Goal: Task Accomplishment & Management: Manage account settings

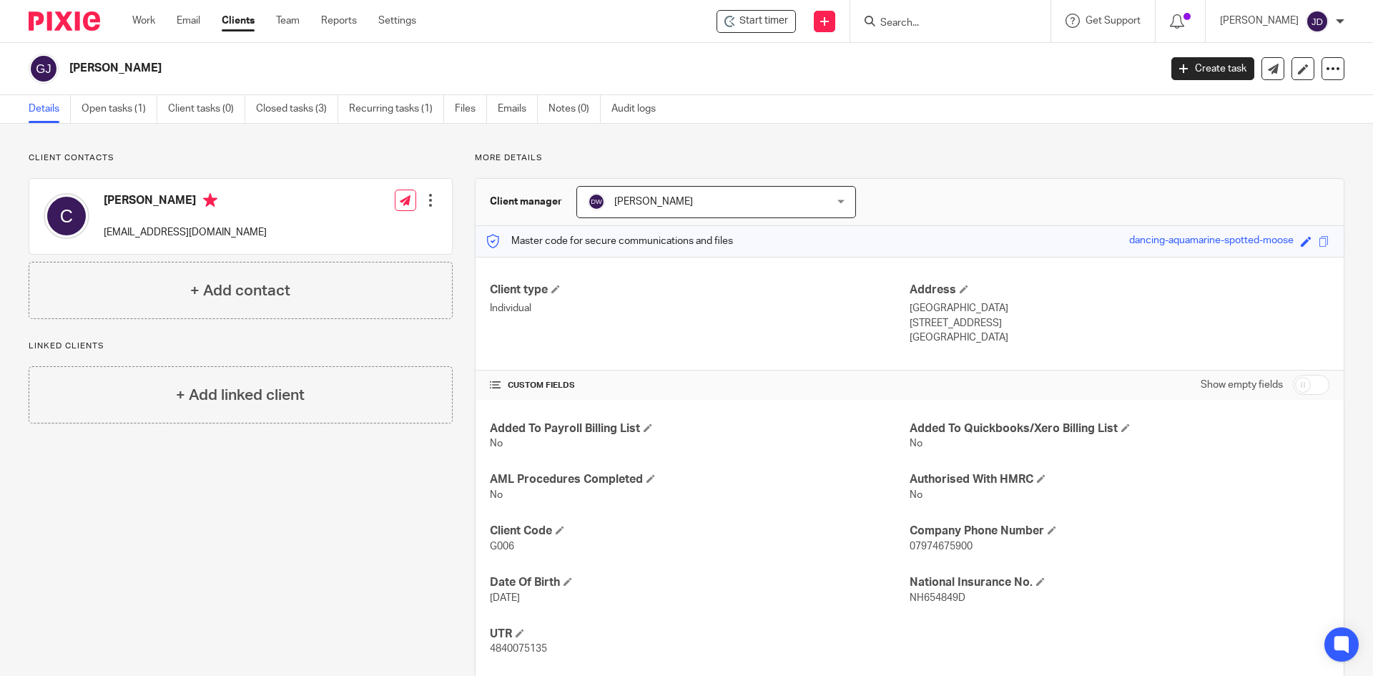
scroll to position [31, 0]
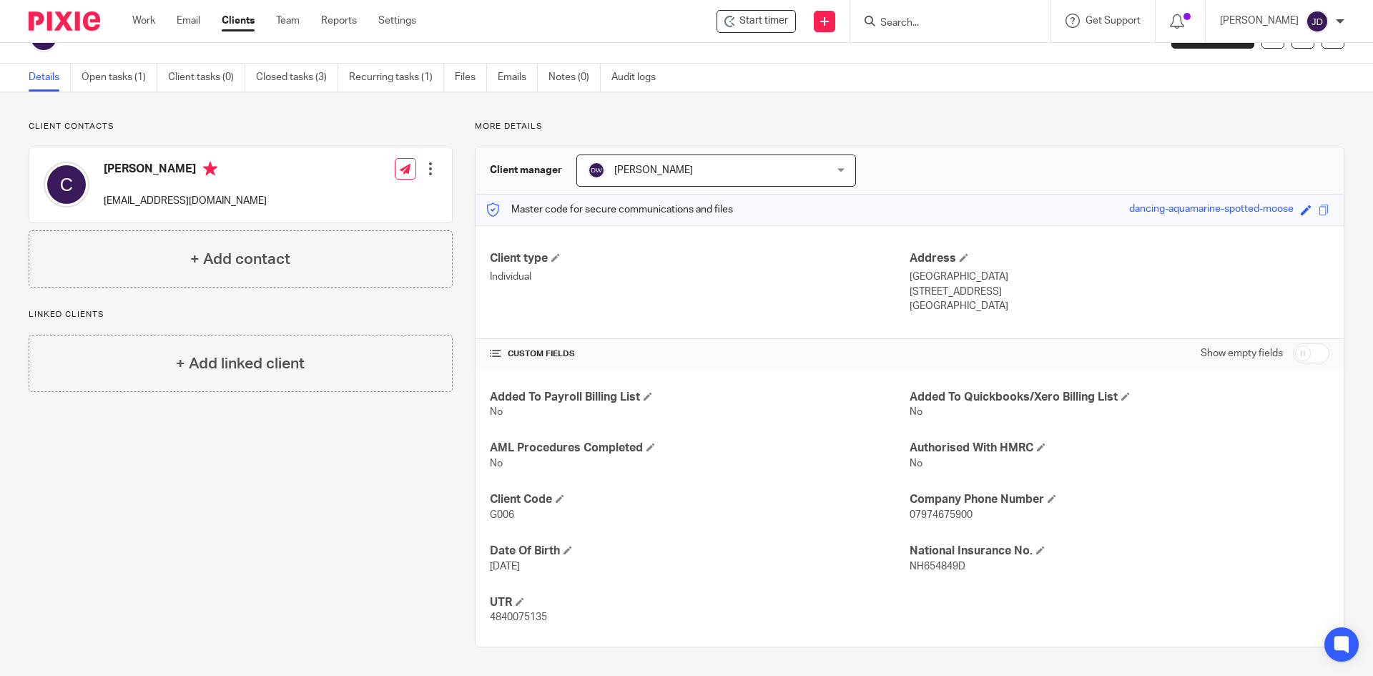
drag, startPoint x: 0, startPoint y: 0, endPoint x: 969, endPoint y: 16, distance: 968.9
click at [990, 11] on div at bounding box center [950, 21] width 200 height 42
click at [960, 17] on input "Search" at bounding box center [943, 23] width 129 height 13
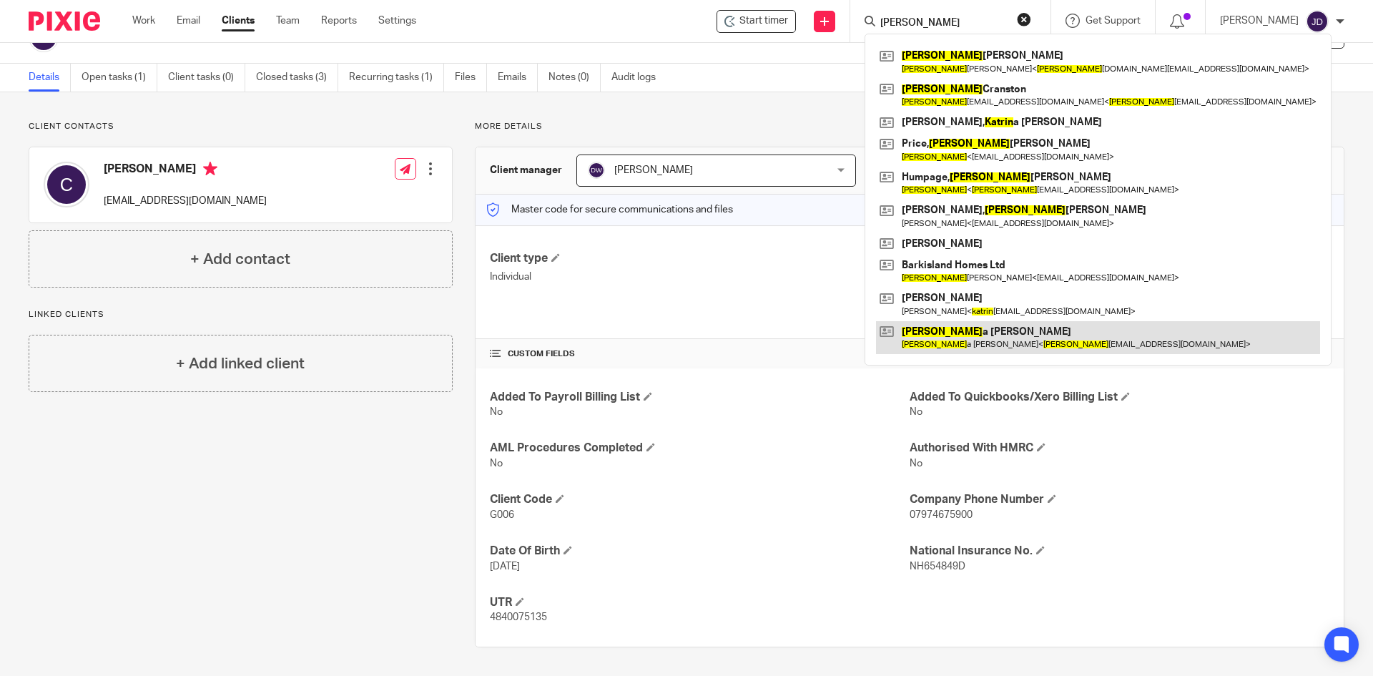
type input "karin"
click at [959, 338] on link at bounding box center [1098, 337] width 444 height 33
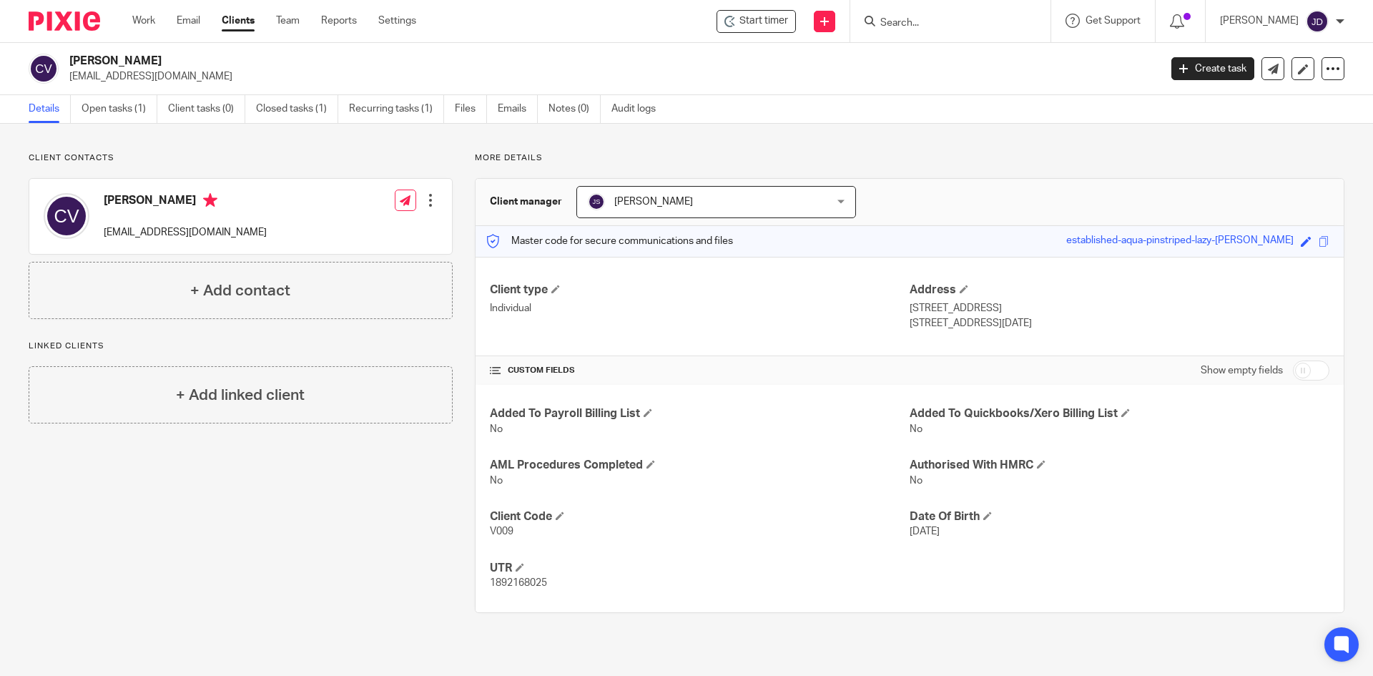
click at [1115, 161] on p "More details" at bounding box center [909, 157] width 869 height 11
click at [1094, 137] on div "Client contacts Carina Vitti carinavitti@btinternet.com Edit contact Create cli…" at bounding box center [686, 383] width 1373 height 518
drag, startPoint x: 1077, startPoint y: 141, endPoint x: 714, endPoint y: 175, distance: 365.5
click at [925, 157] on div "Client contacts Carina Vitti carinavitti@btinternet.com Edit contact Create cli…" at bounding box center [686, 383] width 1373 height 518
drag, startPoint x: 498, startPoint y: 159, endPoint x: 533, endPoint y: 163, distance: 34.5
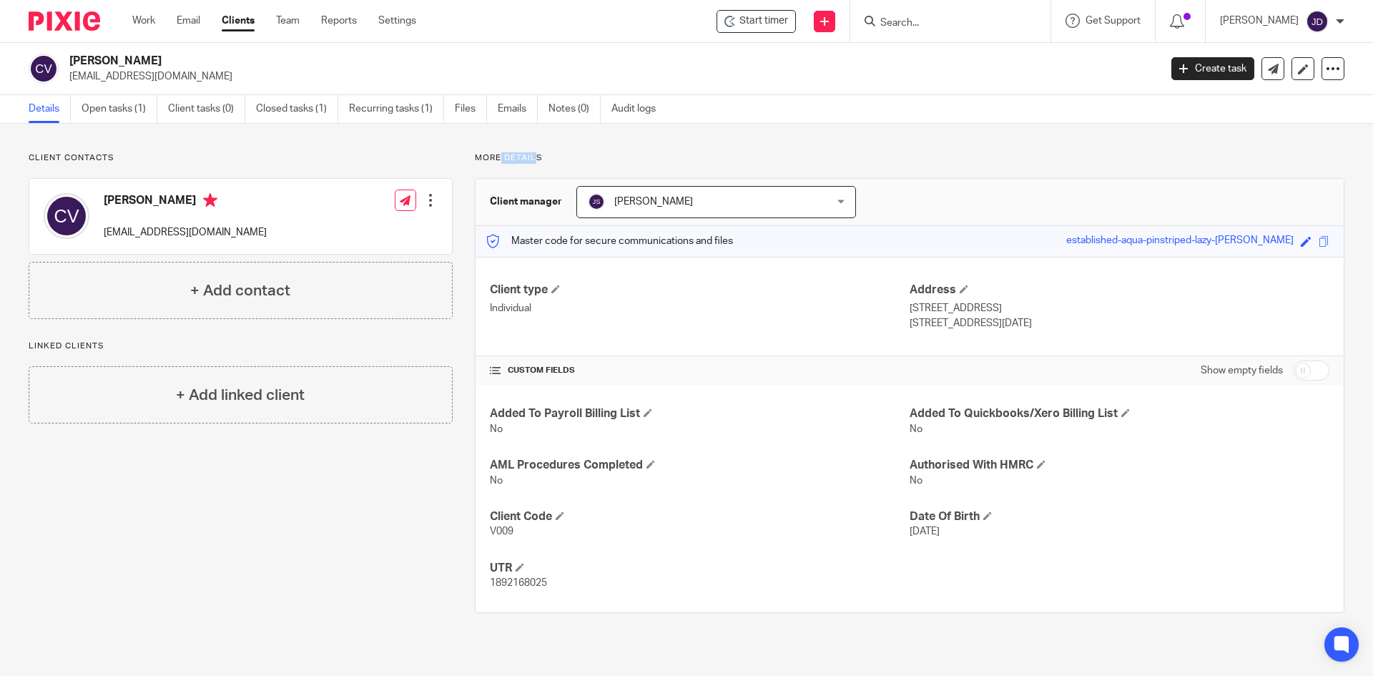
click at [533, 163] on p "More details" at bounding box center [909, 157] width 869 height 11
drag, startPoint x: 550, startPoint y: 159, endPoint x: 541, endPoint y: 159, distance: 8.6
click at [549, 159] on p "More details" at bounding box center [909, 157] width 869 height 11
drag, startPoint x: 536, startPoint y: 160, endPoint x: 503, endPoint y: 162, distance: 32.2
click at [503, 162] on p "More details" at bounding box center [909, 157] width 869 height 11
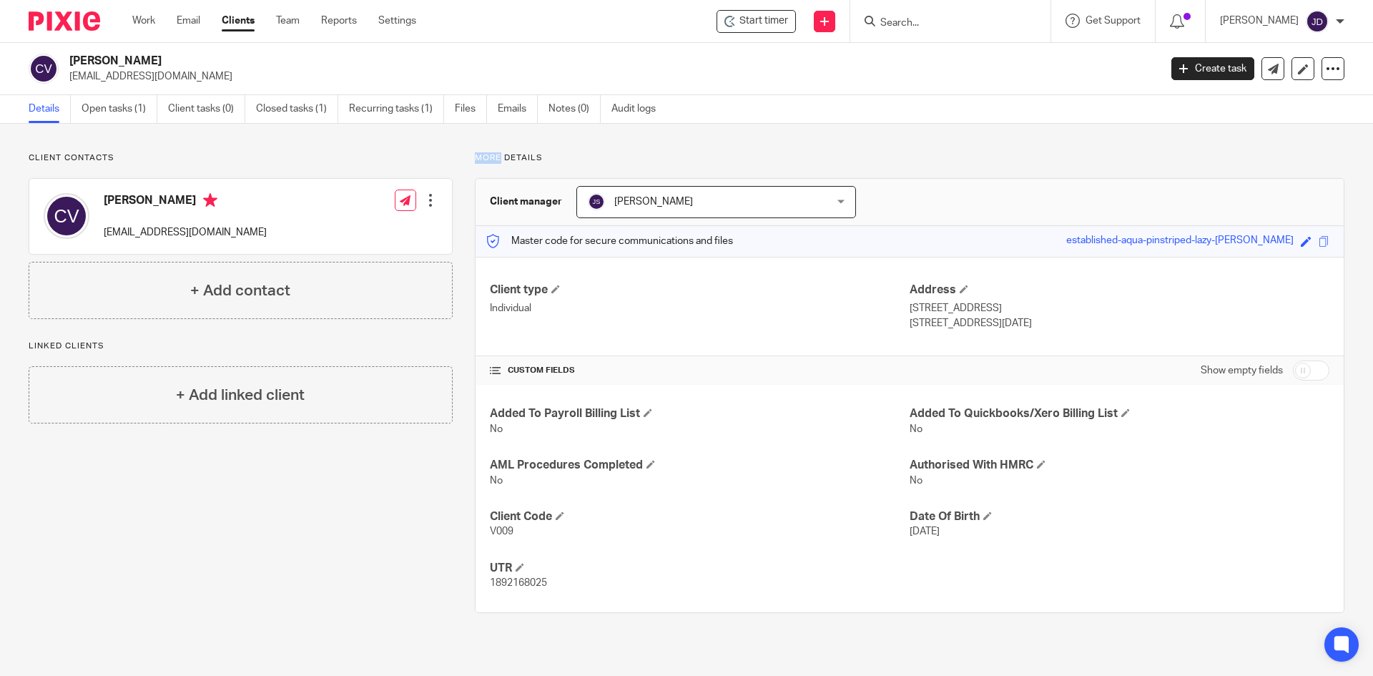
drag, startPoint x: 495, startPoint y: 155, endPoint x: 474, endPoint y: 157, distance: 21.6
click at [475, 157] on p "More details" at bounding box center [909, 157] width 869 height 11
click at [460, 158] on div "More details Client manager John Suddaby John Suddaby Dominic Watkins Jack Dryd…" at bounding box center [899, 382] width 892 height 460
drag, startPoint x: 473, startPoint y: 158, endPoint x: 494, endPoint y: 157, distance: 21.5
click at [494, 157] on p "More details" at bounding box center [909, 157] width 869 height 11
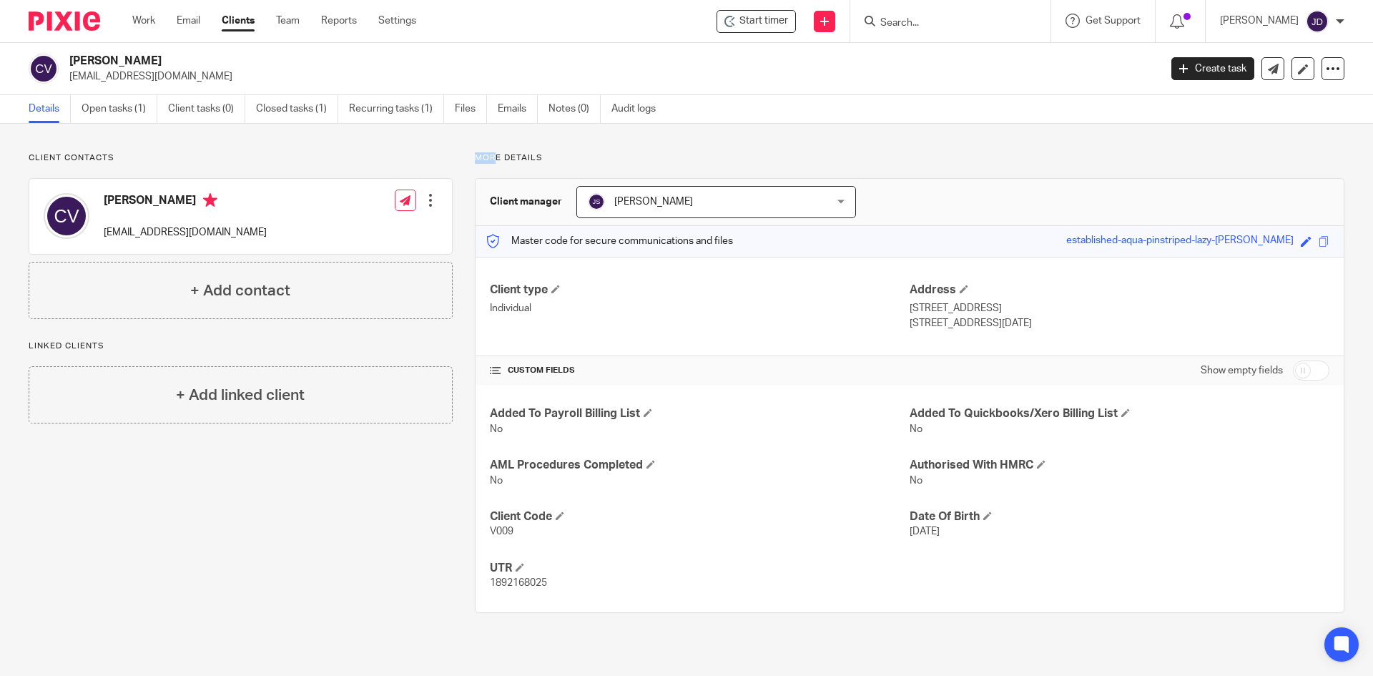
click at [467, 155] on div "More details Client manager John Suddaby John Suddaby Dominic Watkins Jack Dryd…" at bounding box center [899, 382] width 892 height 460
click at [476, 137] on div "Client contacts Carina Vitti carinavitti@btinternet.com Edit contact Create cli…" at bounding box center [686, 383] width 1373 height 518
drag, startPoint x: 473, startPoint y: 156, endPoint x: 495, endPoint y: 155, distance: 22.2
click at [495, 155] on p "More details" at bounding box center [909, 157] width 869 height 11
click at [506, 162] on p "More details" at bounding box center [909, 157] width 869 height 11
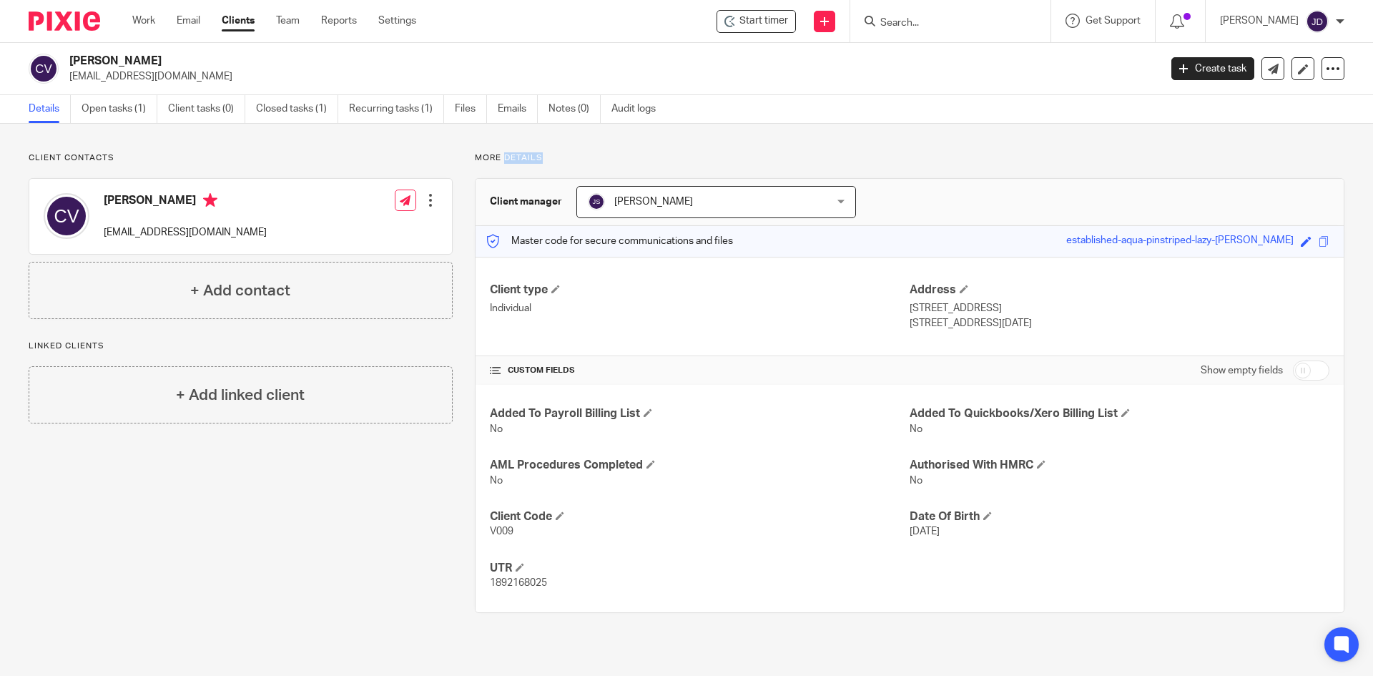
drag, startPoint x: 500, startPoint y: 157, endPoint x: 536, endPoint y: 158, distance: 35.0
click at [536, 158] on p "More details" at bounding box center [909, 157] width 869 height 11
click at [552, 144] on div "Client contacts Carina Vitti carinavitti@btinternet.com Edit contact Create cli…" at bounding box center [686, 383] width 1373 height 518
click at [546, 154] on p "More details" at bounding box center [909, 157] width 869 height 11
drag, startPoint x: 510, startPoint y: 157, endPoint x: 539, endPoint y: 159, distance: 28.6
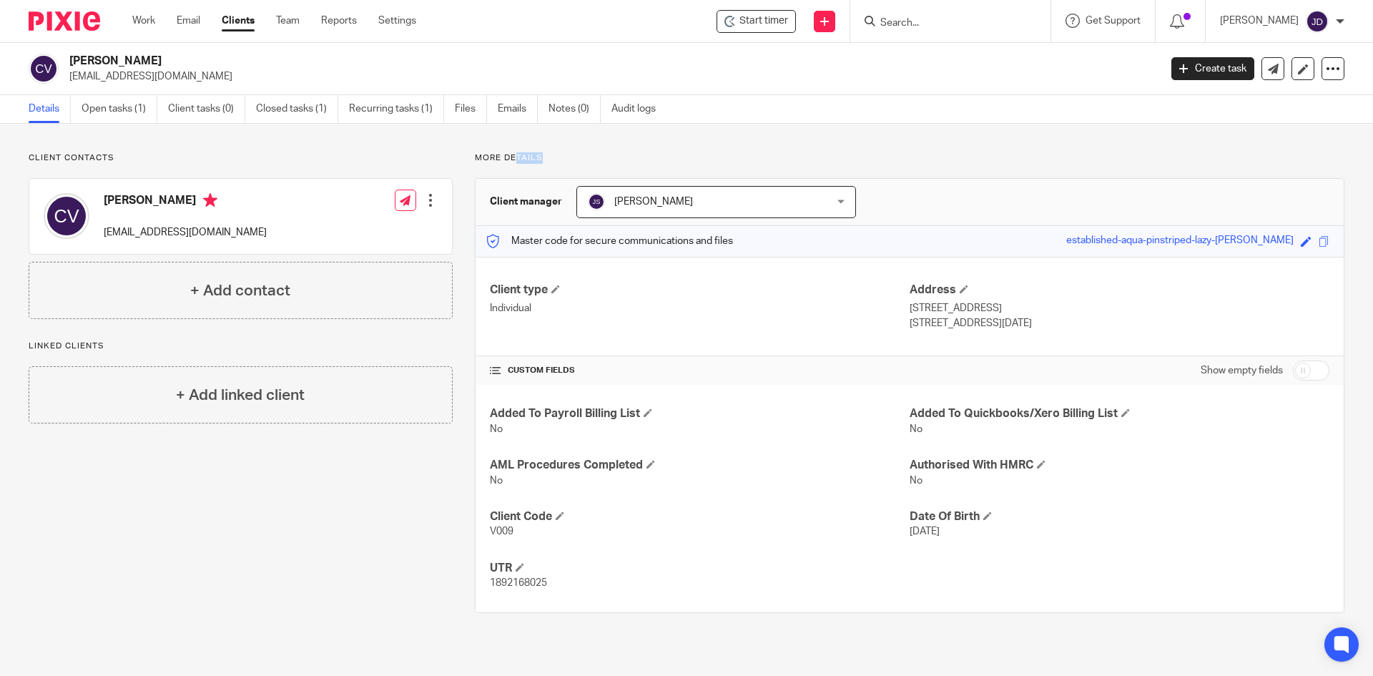
click at [539, 159] on p "More details" at bounding box center [909, 157] width 869 height 11
click at [554, 153] on p "More details" at bounding box center [909, 157] width 869 height 11
drag, startPoint x: 512, startPoint y: 159, endPoint x: 538, endPoint y: 159, distance: 26.5
click at [538, 159] on p "More details" at bounding box center [909, 157] width 869 height 11
click at [556, 161] on p "More details" at bounding box center [909, 157] width 869 height 11
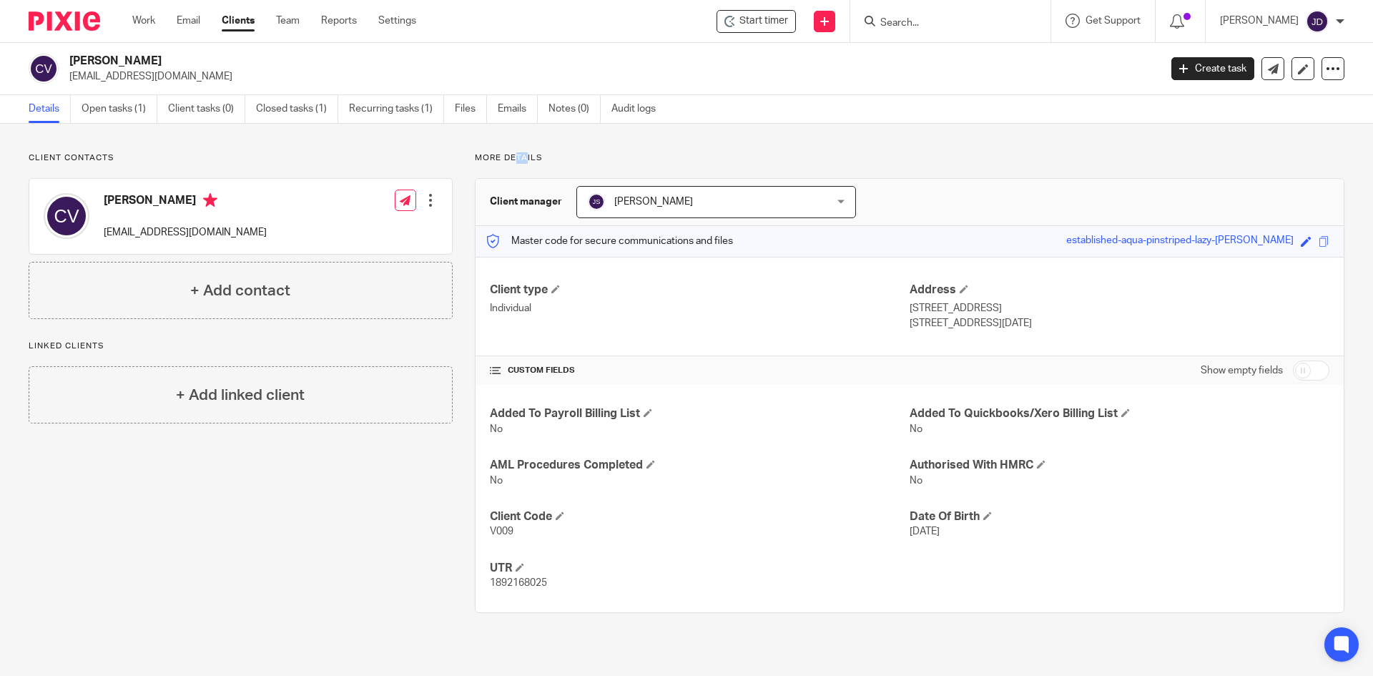
drag, startPoint x: 510, startPoint y: 157, endPoint x: 524, endPoint y: 162, distance: 14.7
click at [524, 162] on p "More details" at bounding box center [909, 157] width 869 height 11
click at [551, 162] on p "More details" at bounding box center [909, 157] width 869 height 11
click at [410, 147] on div "Client contacts Carina Vitti carinavitti@btinternet.com Edit contact Create cli…" at bounding box center [686, 383] width 1373 height 518
click at [353, 131] on div "Client contacts Carina Vitti carinavitti@btinternet.com Edit contact Create cli…" at bounding box center [686, 383] width 1373 height 518
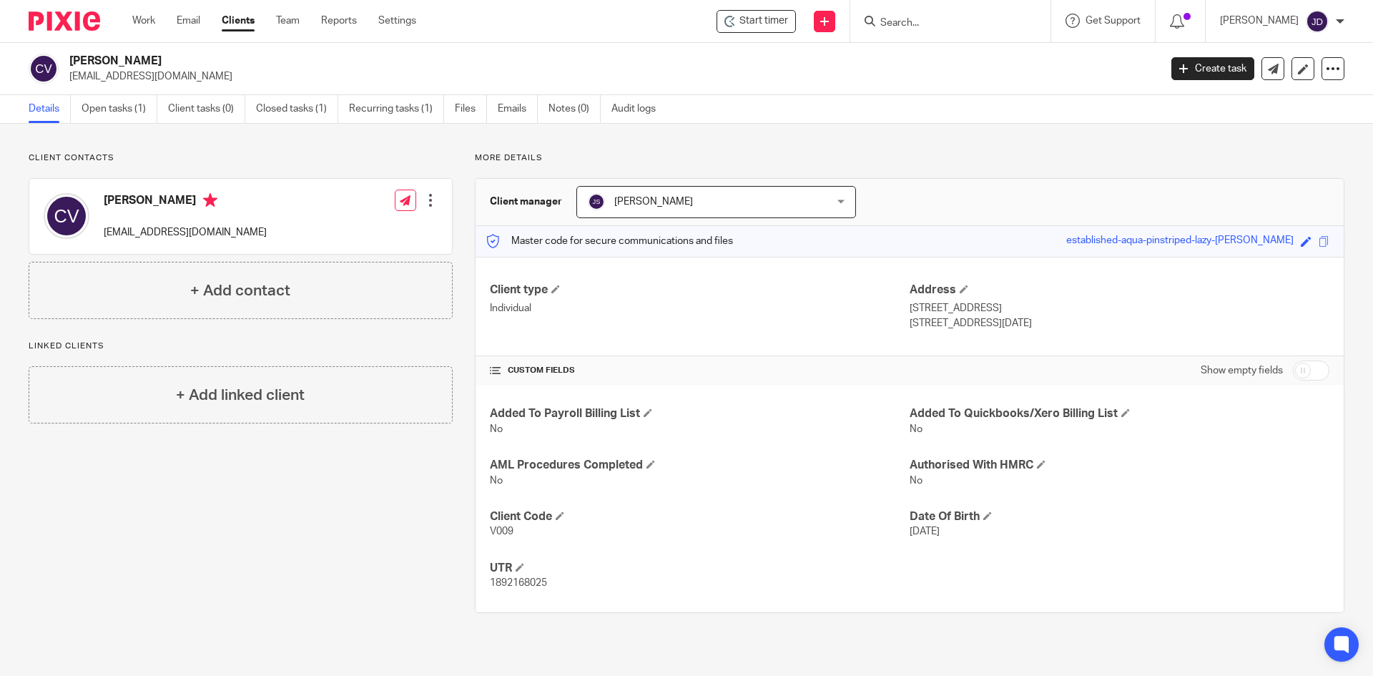
click at [824, 137] on div "Client contacts Carina Vitti carinavitti@btinternet.com Edit contact Create cli…" at bounding box center [686, 383] width 1373 height 518
click at [829, 148] on div "Client contacts Carina Vitti carinavitti@btinternet.com Edit contact Create cli…" at bounding box center [686, 383] width 1373 height 518
click at [936, 49] on div "Carina Vitti carinavitti@btinternet.com Create task Update from Companies House…" at bounding box center [686, 69] width 1373 height 52
click at [952, 18] on input "Search" at bounding box center [943, 23] width 129 height 13
click at [990, 126] on div "Client contacts Carina Vitti carinavitti@btinternet.com Edit contact Create cli…" at bounding box center [686, 383] width 1373 height 518
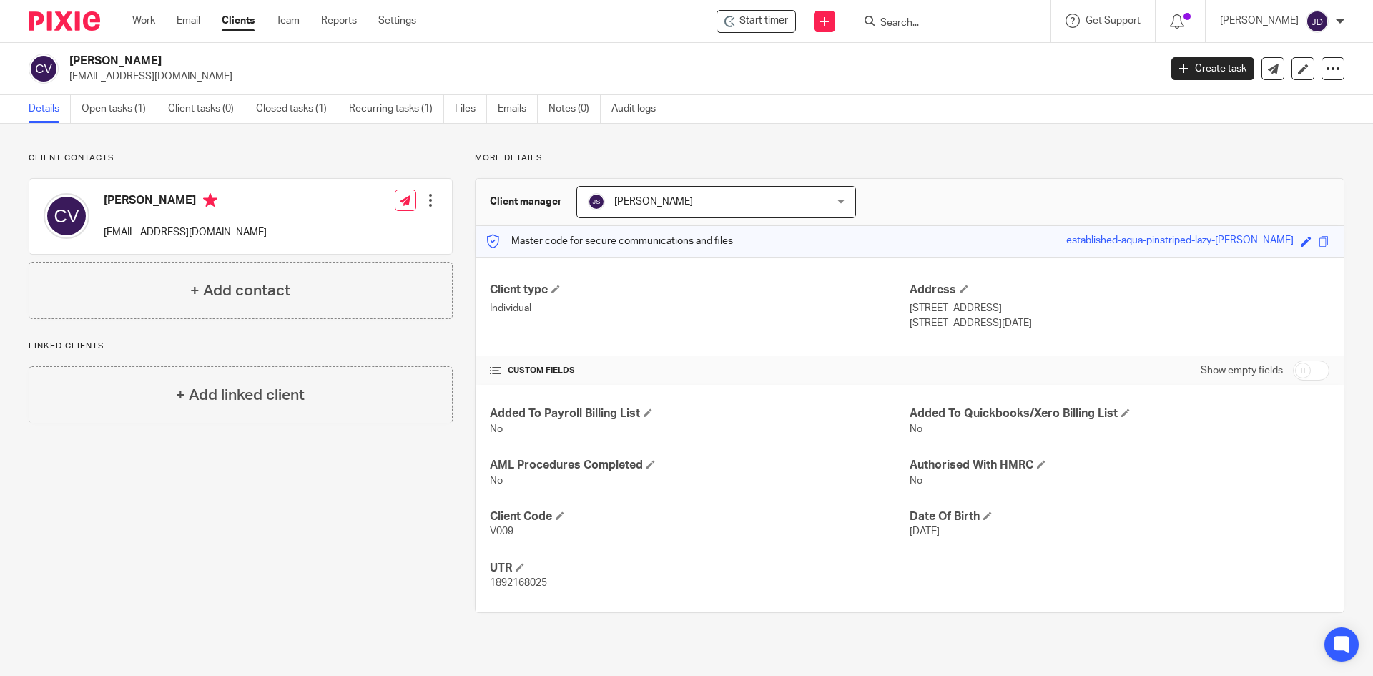
click at [637, 152] on p "More details" at bounding box center [909, 157] width 869 height 11
click at [920, 26] on input "Search" at bounding box center [943, 23] width 129 height 13
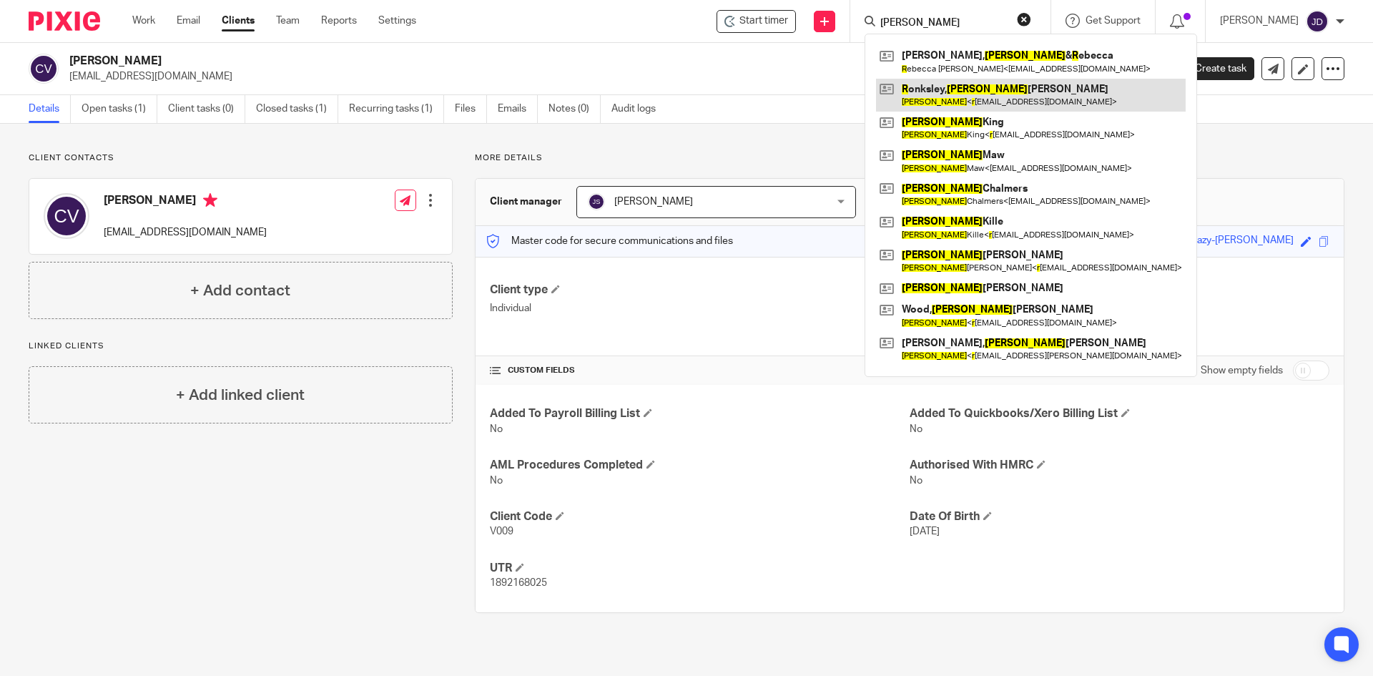
type input "richard r"
click at [971, 87] on link at bounding box center [1031, 95] width 310 height 33
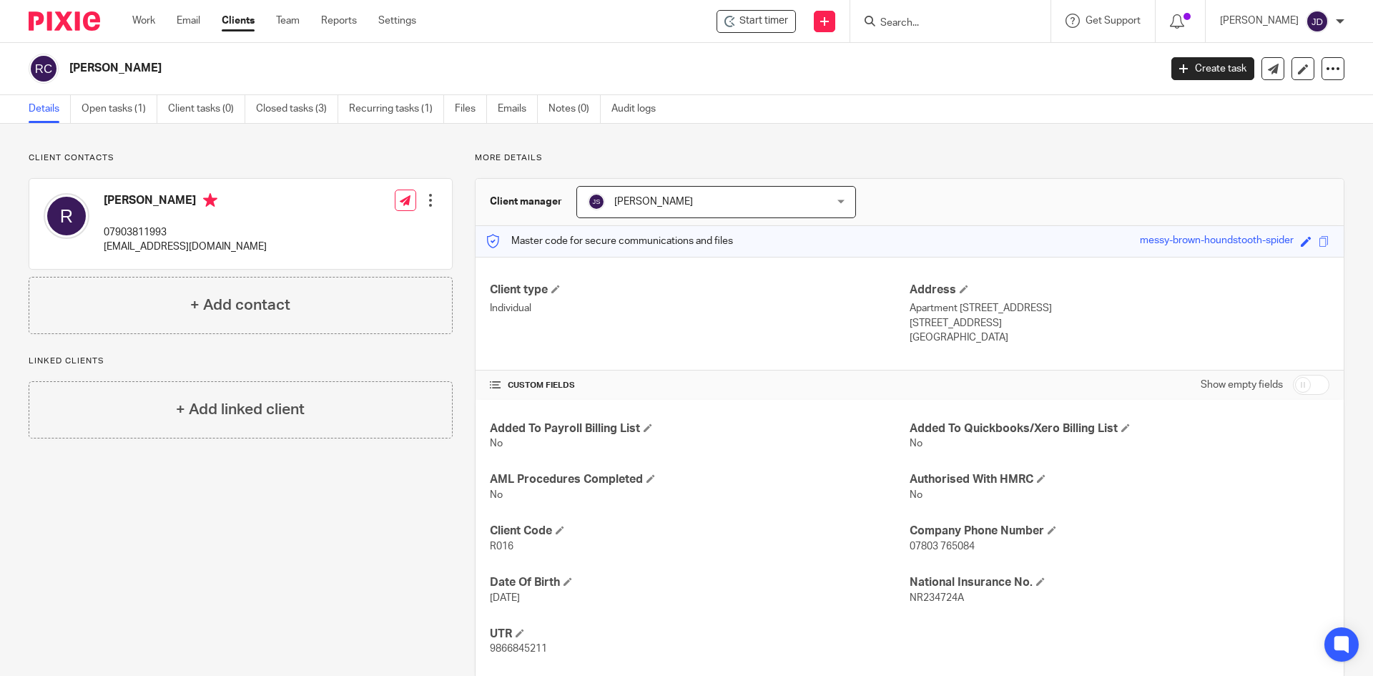
click at [709, 142] on div "Client contacts [PERSON_NAME] 07903811993 [EMAIL_ADDRESS][DOMAIN_NAME] Edit con…" at bounding box center [686, 415] width 1373 height 583
drag, startPoint x: 513, startPoint y: 156, endPoint x: 536, endPoint y: 157, distance: 23.6
click at [536, 157] on p "More details" at bounding box center [909, 157] width 869 height 11
click at [541, 157] on p "More details" at bounding box center [909, 157] width 869 height 11
drag, startPoint x: 495, startPoint y: 159, endPoint x: 477, endPoint y: 160, distance: 17.9
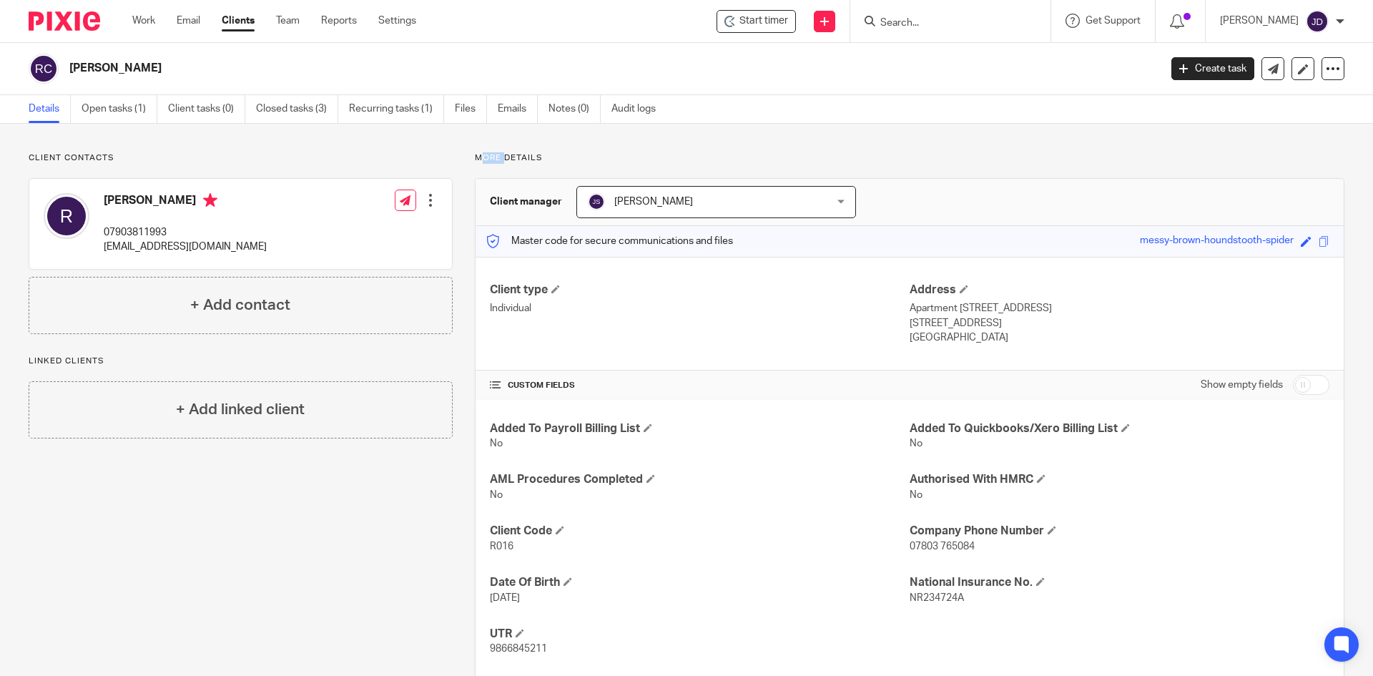
click at [477, 160] on p "More details" at bounding box center [909, 157] width 869 height 11
click at [515, 150] on div "Client contacts Richard 07903811993 ronksleyjules@yahoo.co.uk Edit contact Crea…" at bounding box center [686, 415] width 1373 height 583
drag, startPoint x: 505, startPoint y: 160, endPoint x: 475, endPoint y: 160, distance: 30.0
click at [475, 160] on p "More details" at bounding box center [909, 157] width 869 height 11
click at [679, 151] on div "Client contacts Richard 07903811993 ronksleyjules@yahoo.co.uk Edit contact Crea…" at bounding box center [686, 415] width 1373 height 583
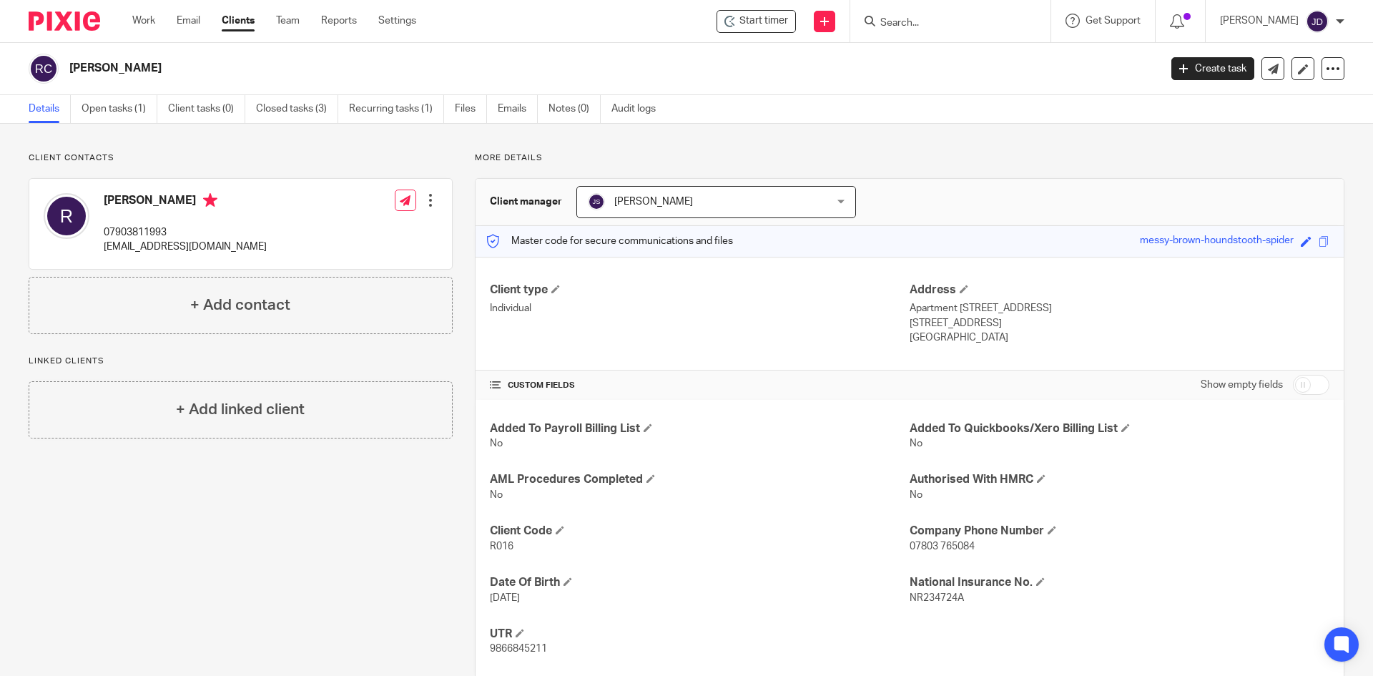
click at [117, 532] on div "Client contacts Richard 07903811993 ronksleyjules@yahoo.co.uk Edit contact Crea…" at bounding box center [229, 415] width 446 height 526
drag, startPoint x: 565, startPoint y: 171, endPoint x: 539, endPoint y: 155, distance: 30.2
click at [564, 169] on div "More details Client manager John Suddaby John Suddaby Dominic Watkins Jack Dryd…" at bounding box center [899, 415] width 892 height 526
drag, startPoint x: 519, startPoint y: 159, endPoint x: 539, endPoint y: 159, distance: 20.0
click at [539, 159] on p "More details" at bounding box center [909, 157] width 869 height 11
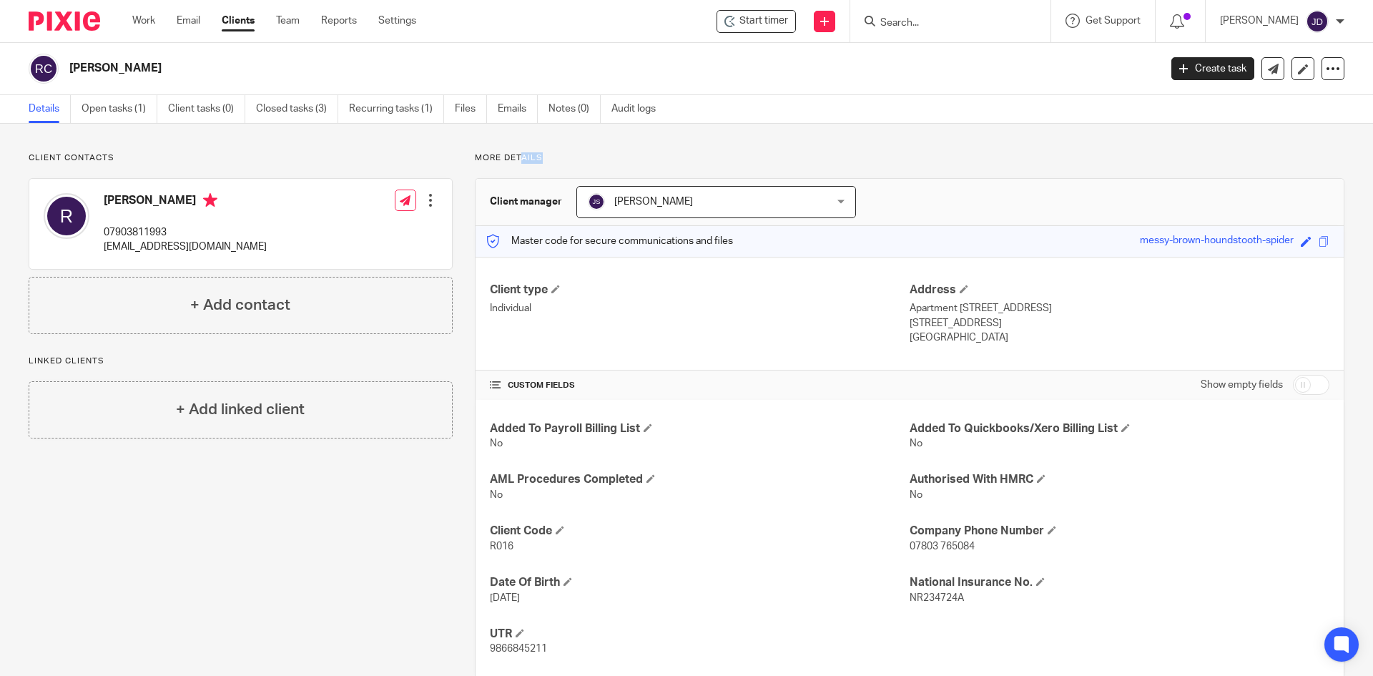
click at [546, 155] on p "More details" at bounding box center [909, 157] width 869 height 11
click at [425, 528] on div "Client contacts Richard 07903811993 ronksleyjules@yahoo.co.uk Edit contact Crea…" at bounding box center [229, 415] width 446 height 526
click at [932, 25] on input "Search" at bounding box center [943, 23] width 129 height 13
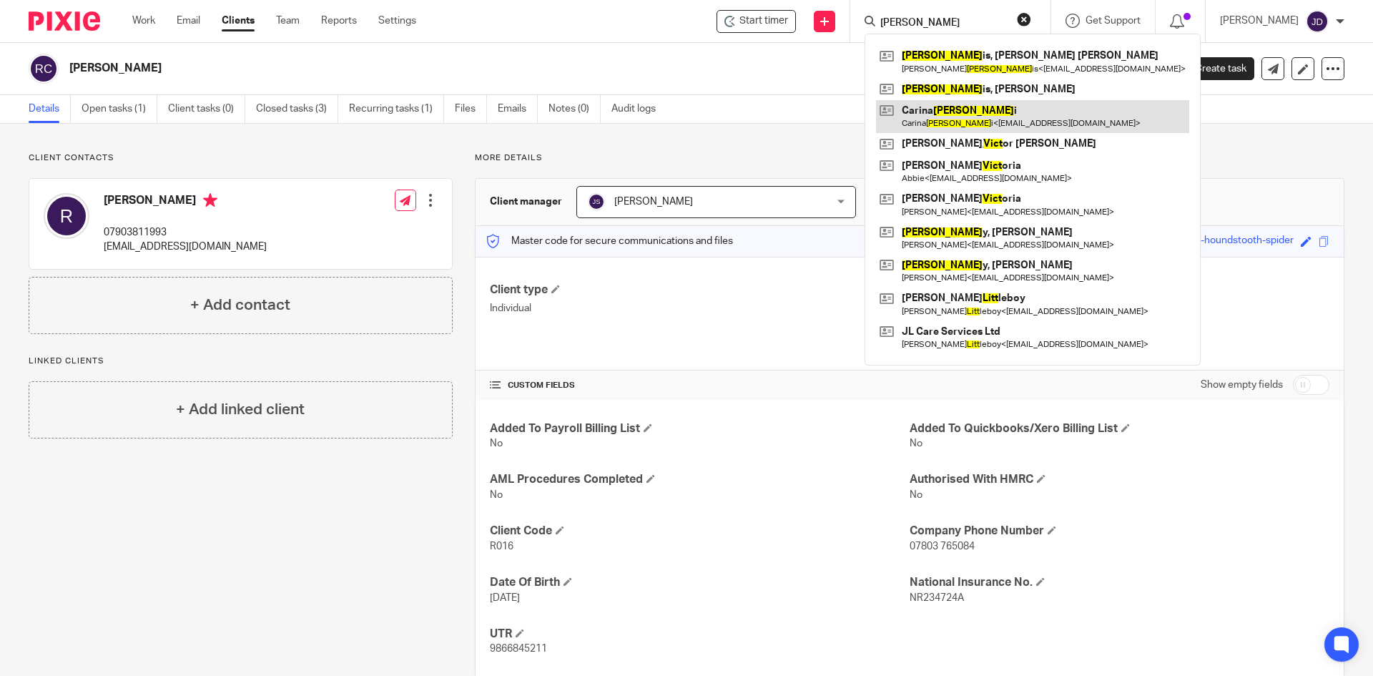
type input "vitt"
click at [967, 113] on link at bounding box center [1032, 116] width 313 height 33
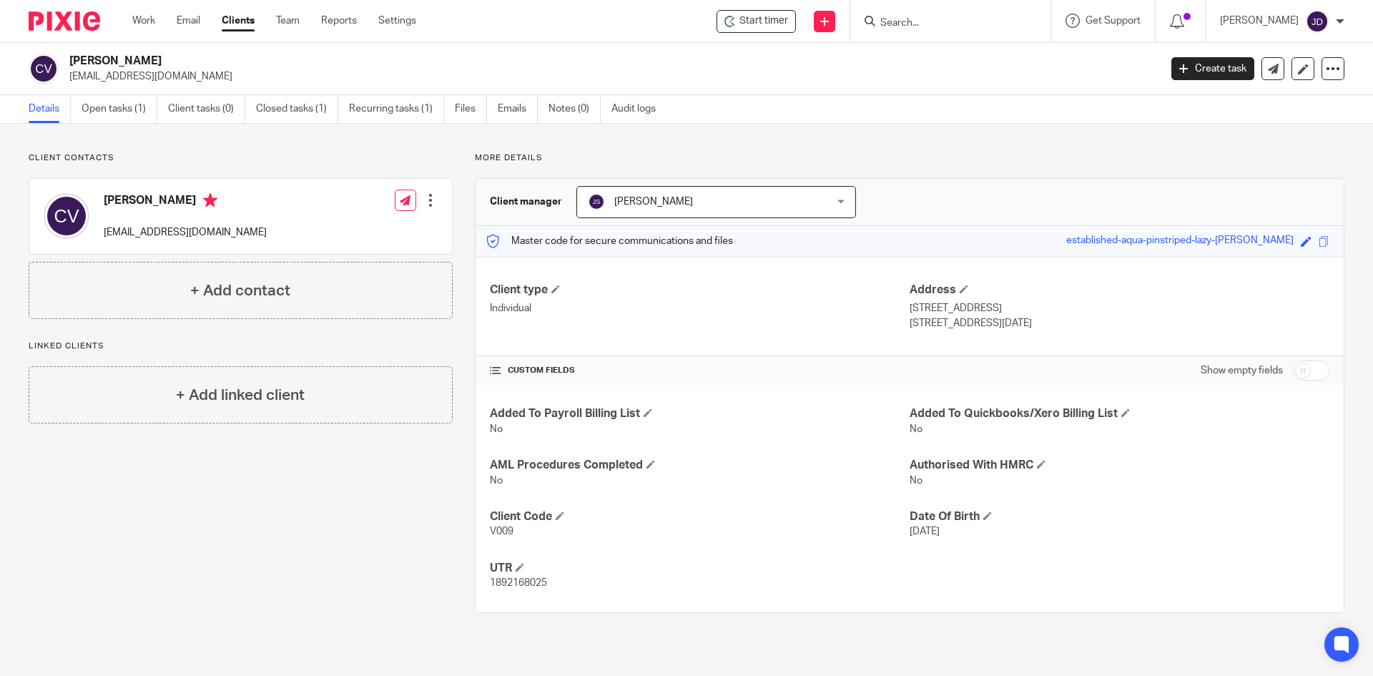
click at [761, 541] on div "Added To Payroll Billing List No Added To Quickbooks/Xero Billing List No AML P…" at bounding box center [909, 498] width 868 height 227
click at [998, 607] on div "Added To Payroll Billing List No Added To Quickbooks/Xero Billing List No AML P…" at bounding box center [909, 498] width 868 height 227
click at [426, 206] on div at bounding box center [430, 200] width 14 height 14
click at [376, 230] on link "Edit contact" at bounding box center [363, 232] width 137 height 21
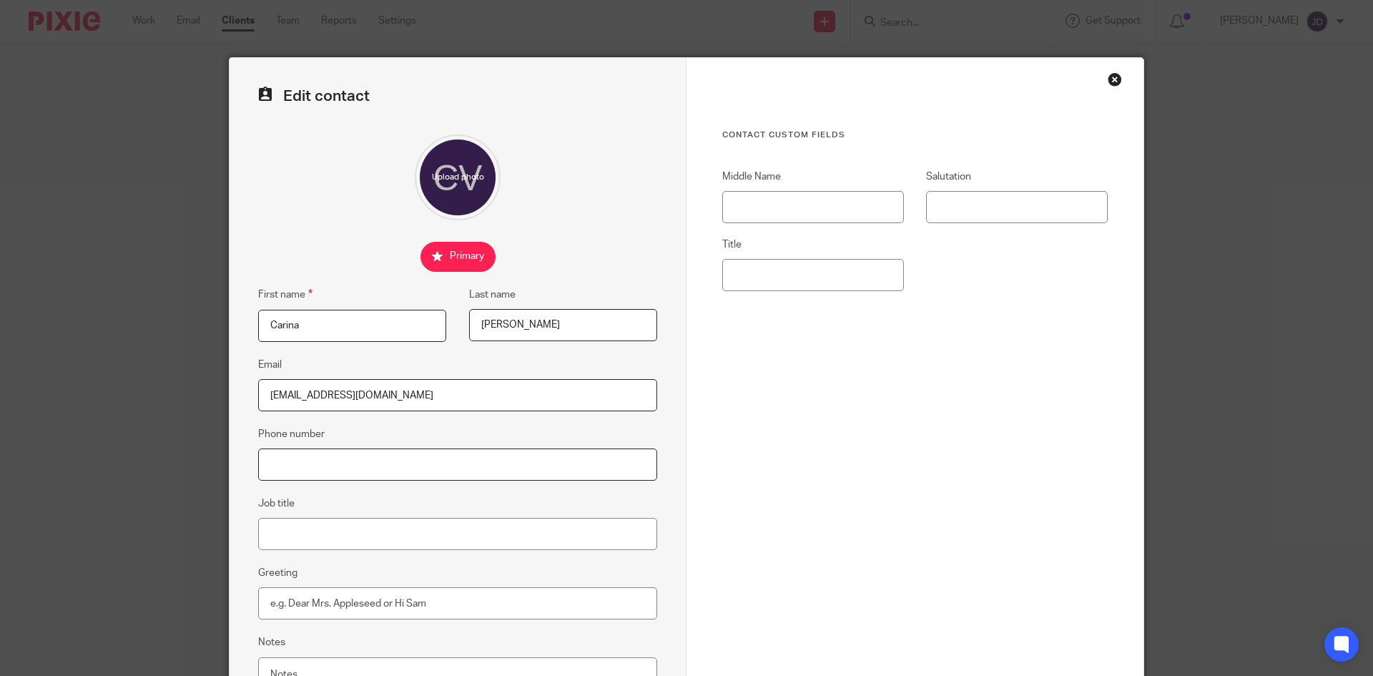
click at [354, 454] on input "Phone number" at bounding box center [457, 464] width 399 height 32
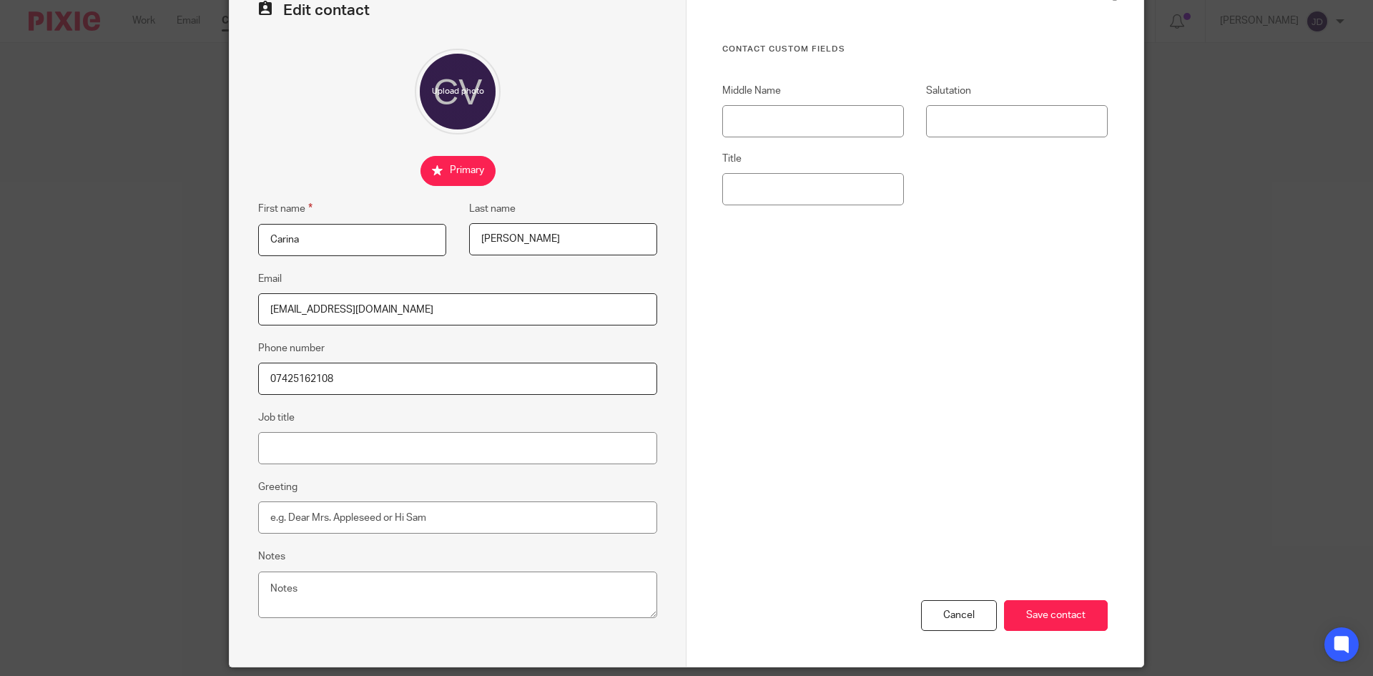
scroll to position [134, 0]
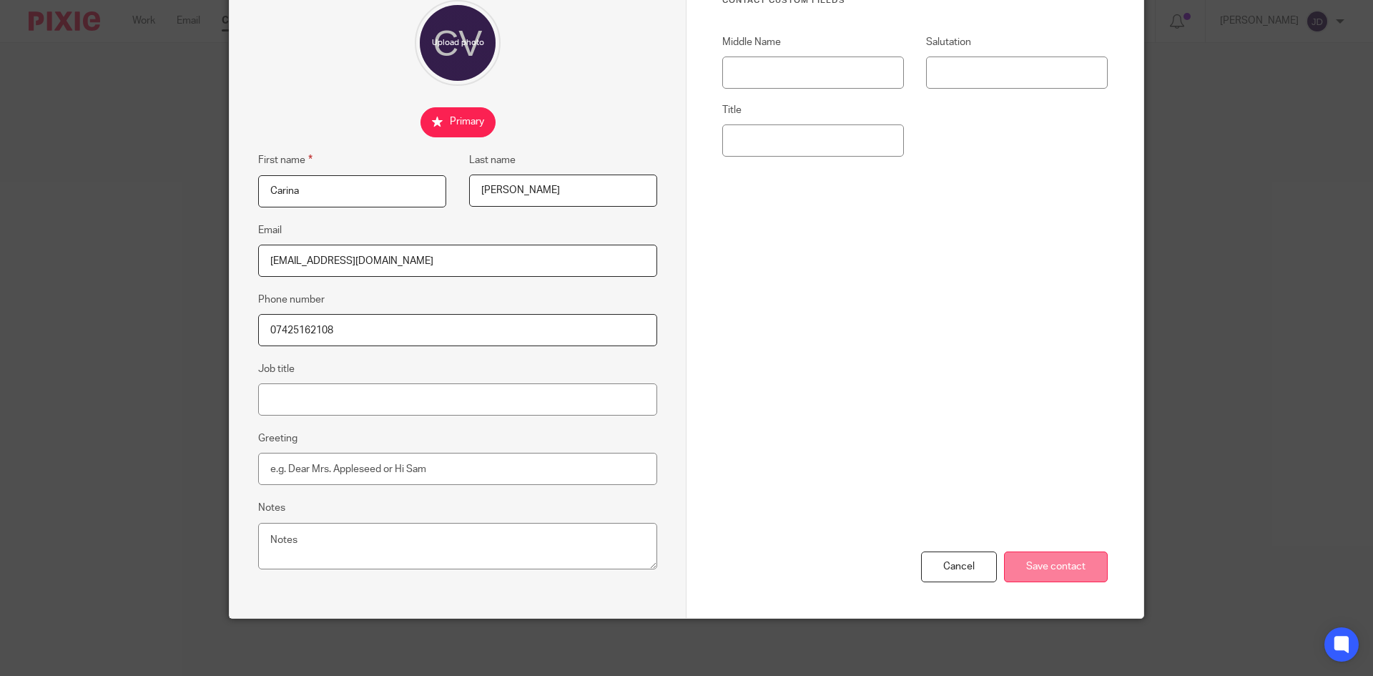
type input "07425162108"
click at [1020, 556] on input "Save contact" at bounding box center [1056, 566] width 104 height 31
click at [1067, 576] on input "Save contact" at bounding box center [1056, 566] width 104 height 31
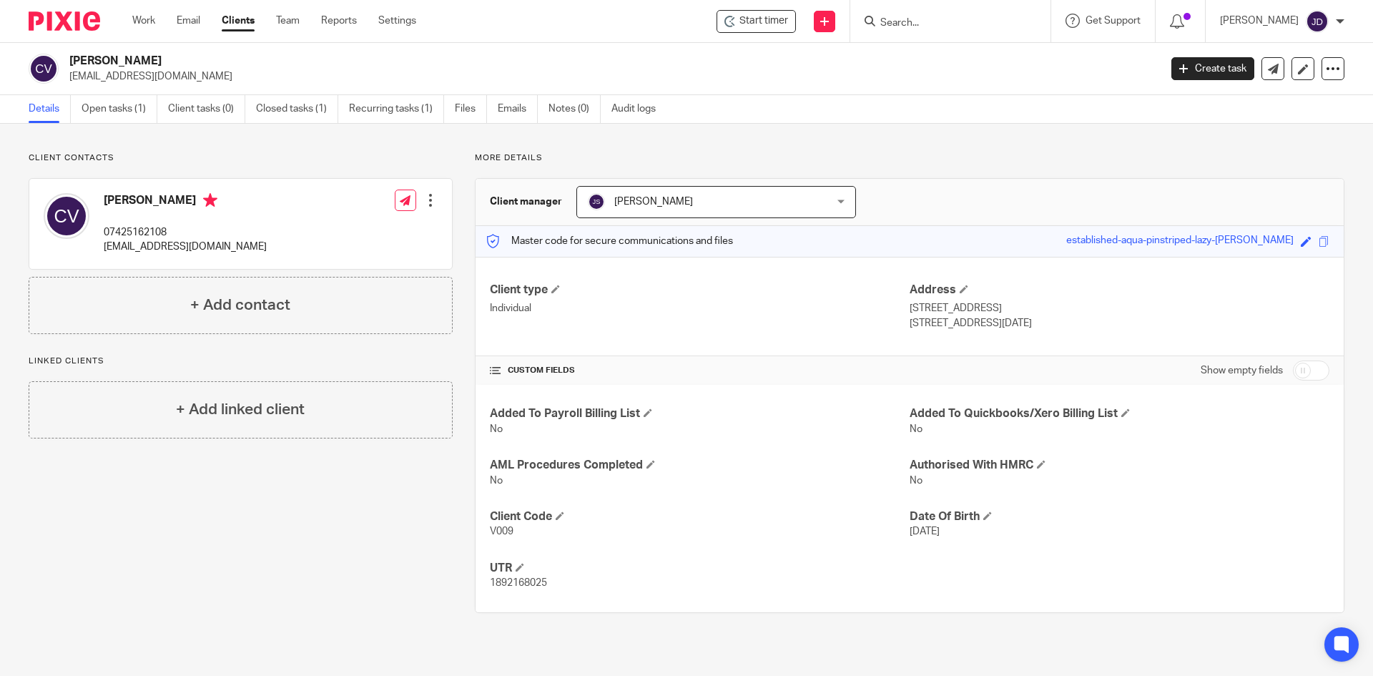
click at [928, 34] on div at bounding box center [950, 21] width 200 height 42
click at [940, 22] on input "Search" at bounding box center [943, 23] width 129 height 13
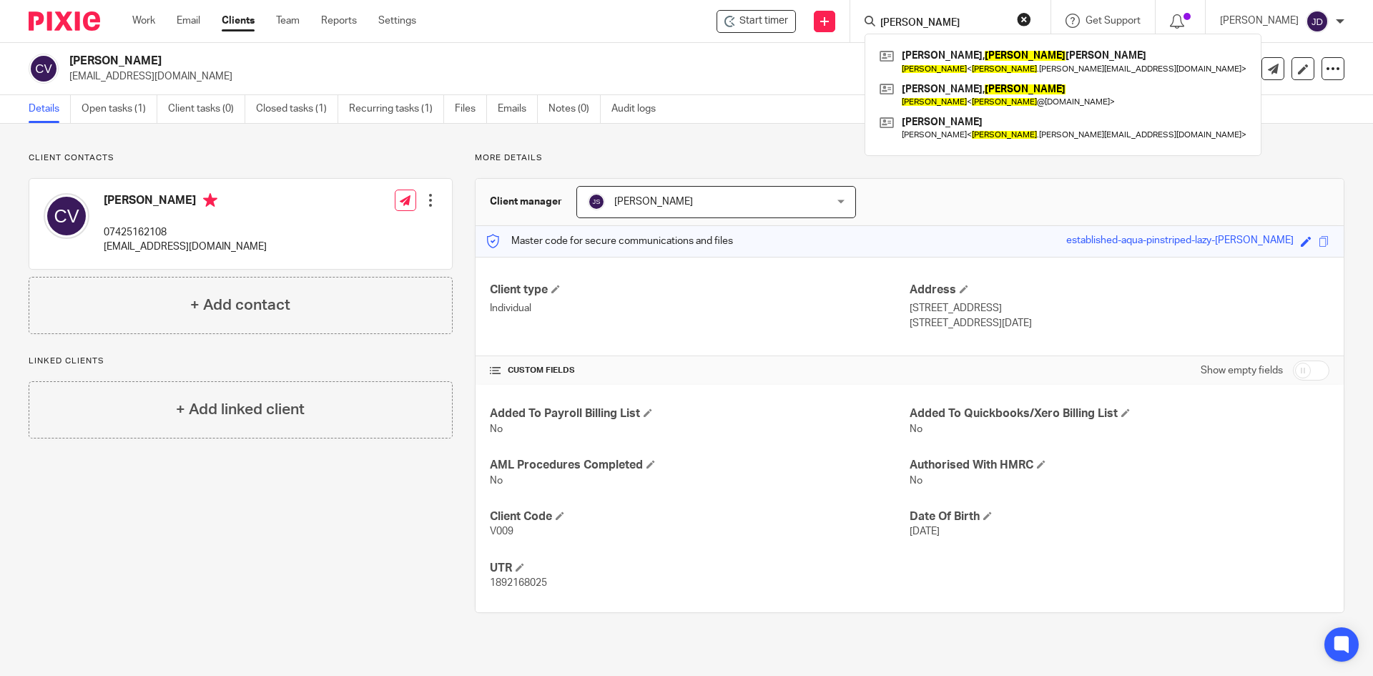
type input "[PERSON_NAME]"
click at [397, 525] on div "Client contacts [PERSON_NAME] 07425162108 [EMAIL_ADDRESS][DOMAIN_NAME] Edit con…" at bounding box center [229, 382] width 446 height 460
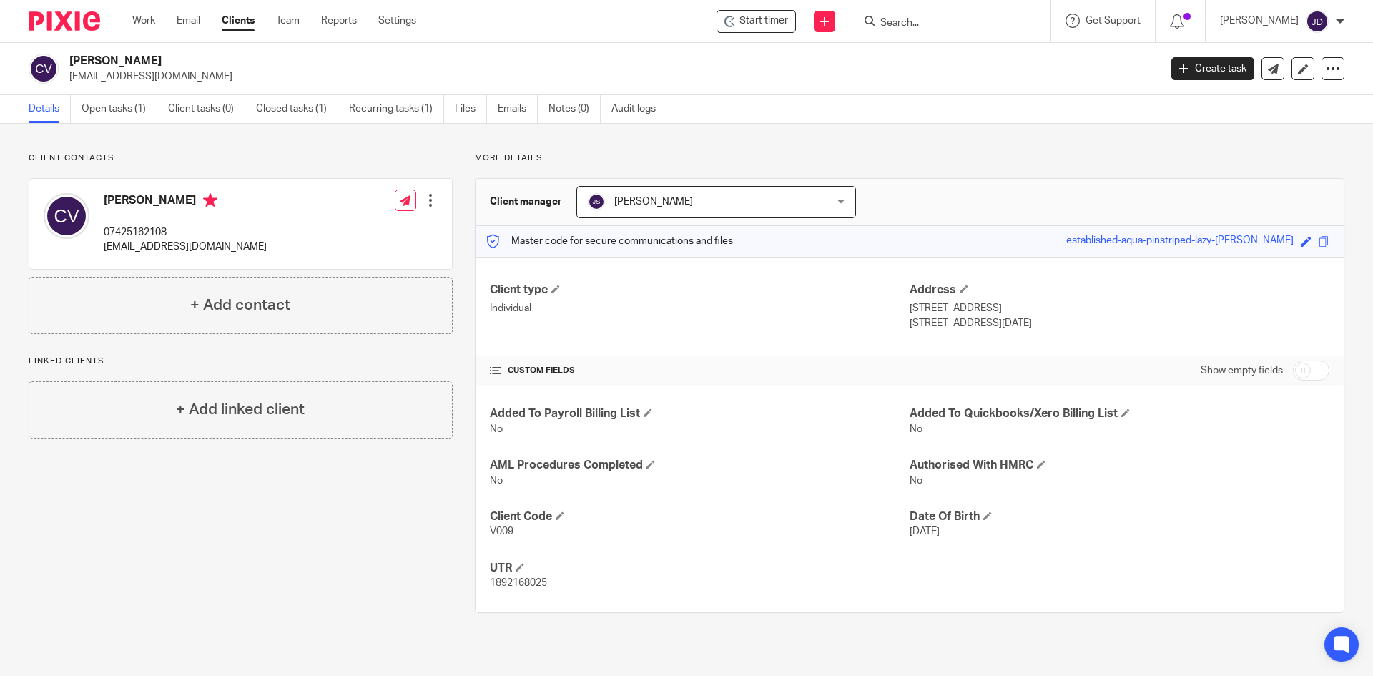
drag, startPoint x: 816, startPoint y: 150, endPoint x: 771, endPoint y: 149, distance: 45.0
click at [771, 149] on div "Client contacts [PERSON_NAME] 07425162108 [EMAIL_ADDRESS][DOMAIN_NAME] Edit con…" at bounding box center [686, 383] width 1373 height 518
drag, startPoint x: 723, startPoint y: 135, endPoint x: 698, endPoint y: 143, distance: 26.2
click at [698, 143] on div "Client contacts [PERSON_NAME] 07425162108 [EMAIL_ADDRESS][DOMAIN_NAME] Edit con…" at bounding box center [686, 383] width 1373 height 518
click at [918, 21] on input "Search" at bounding box center [943, 23] width 129 height 13
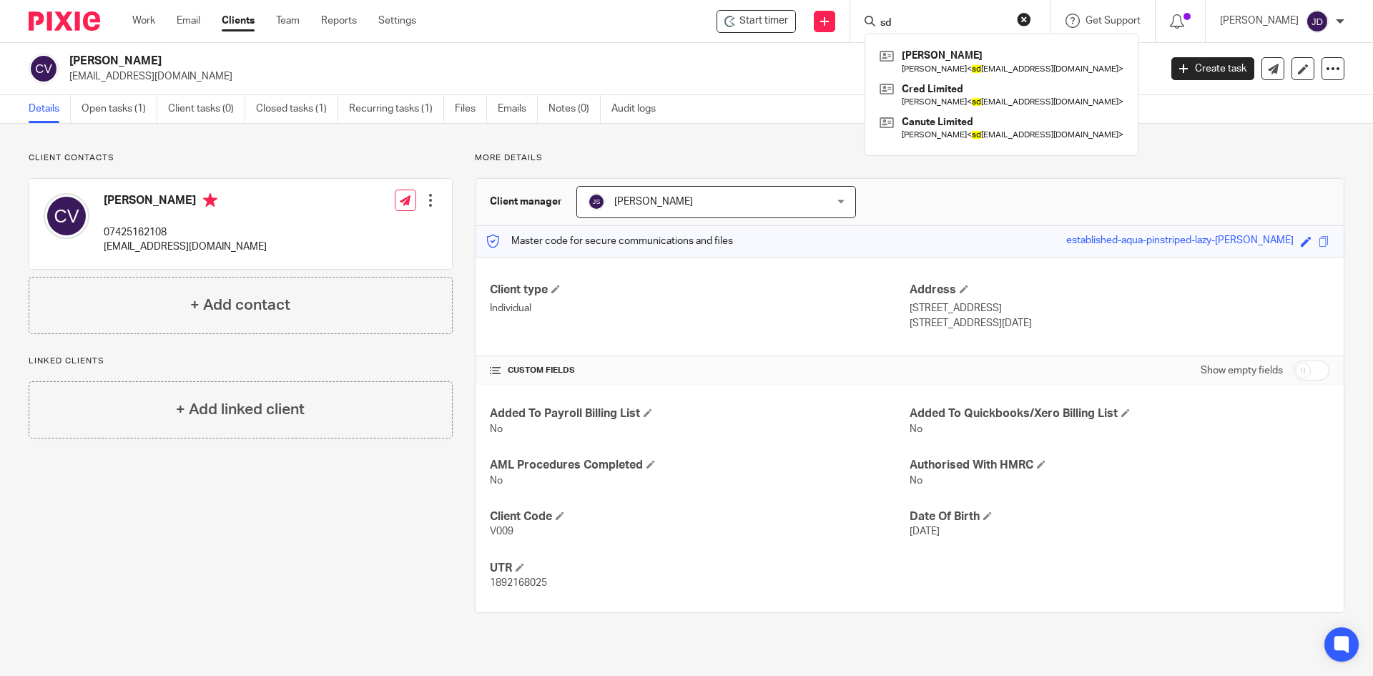
type input "sd"
drag, startPoint x: 368, startPoint y: 511, endPoint x: 298, endPoint y: 513, distance: 70.1
click at [298, 513] on div "Client contacts [PERSON_NAME] 07425162108 [EMAIL_ADDRESS][DOMAIN_NAME] Edit con…" at bounding box center [229, 382] width 446 height 460
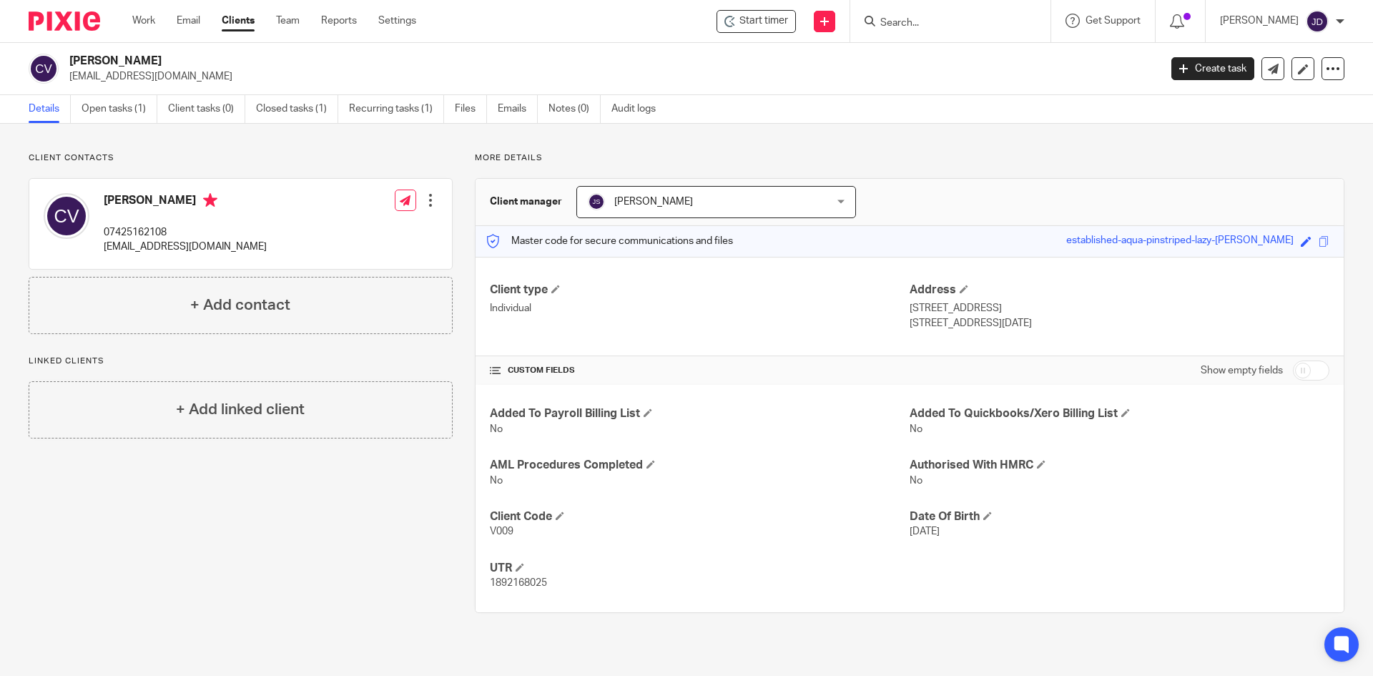
click at [298, 513] on div "Client contacts [PERSON_NAME] 07425162108 [EMAIL_ADDRESS][DOMAIN_NAME] Edit con…" at bounding box center [229, 382] width 446 height 460
drag, startPoint x: 336, startPoint y: 506, endPoint x: 340, endPoint y: 489, distance: 17.5
click at [344, 505] on div "Client contacts [PERSON_NAME] 07425162108 [EMAIL_ADDRESS][DOMAIN_NAME] Edit con…" at bounding box center [229, 382] width 446 height 460
click at [346, 524] on div "Client contacts [PERSON_NAME] 07425162108 [EMAIL_ADDRESS][DOMAIN_NAME] Edit con…" at bounding box center [229, 382] width 446 height 460
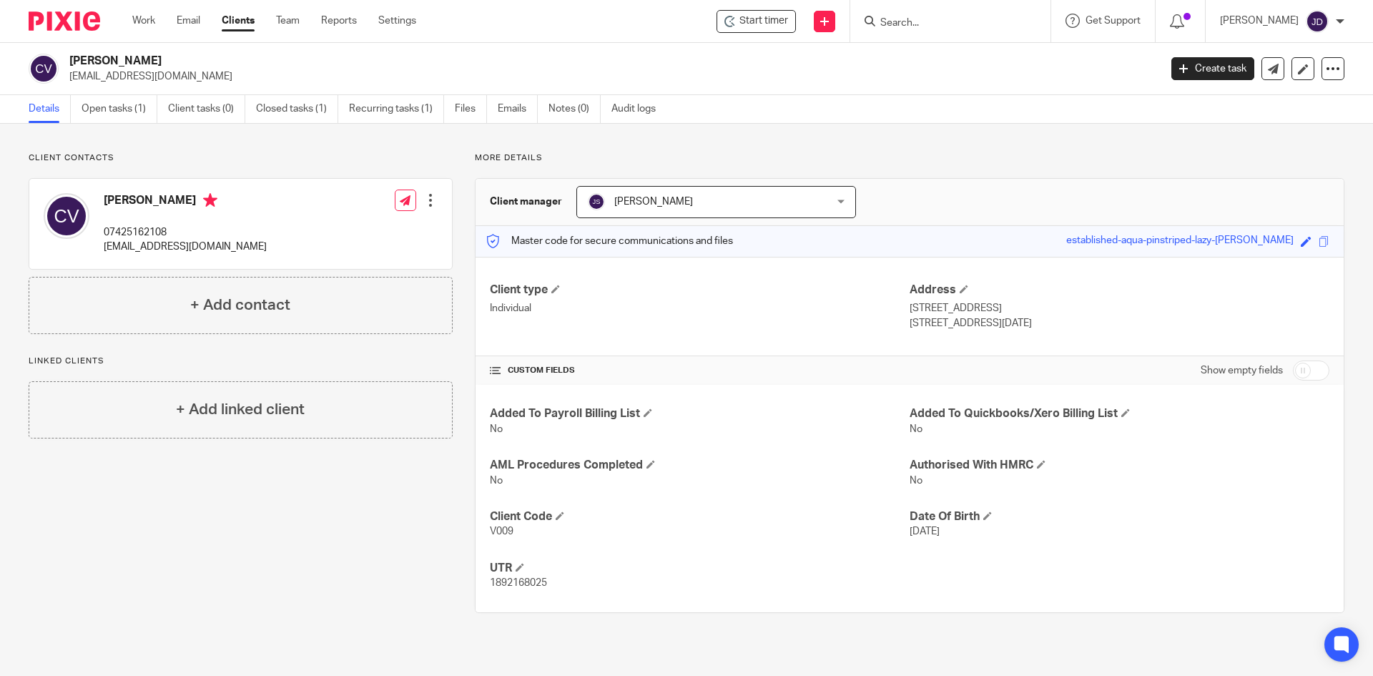
click at [326, 529] on div "Client contacts [PERSON_NAME] 07425162108 [EMAIL_ADDRESS][DOMAIN_NAME] Edit con…" at bounding box center [229, 382] width 446 height 460
click at [311, 542] on div "Client contacts [PERSON_NAME] 07425162108 [EMAIL_ADDRESS][DOMAIN_NAME] Edit con…" at bounding box center [229, 382] width 446 height 460
click at [294, 507] on div "Client contacts [PERSON_NAME] 07425162108 [EMAIL_ADDRESS][DOMAIN_NAME] Edit con…" at bounding box center [229, 382] width 446 height 460
click at [282, 565] on div "Client contacts [PERSON_NAME] 07425162108 [EMAIL_ADDRESS][DOMAIN_NAME] Edit con…" at bounding box center [229, 382] width 446 height 460
click at [260, 523] on div "Client contacts [PERSON_NAME] 07425162108 [EMAIL_ADDRESS][DOMAIN_NAME] Edit con…" at bounding box center [229, 382] width 446 height 460
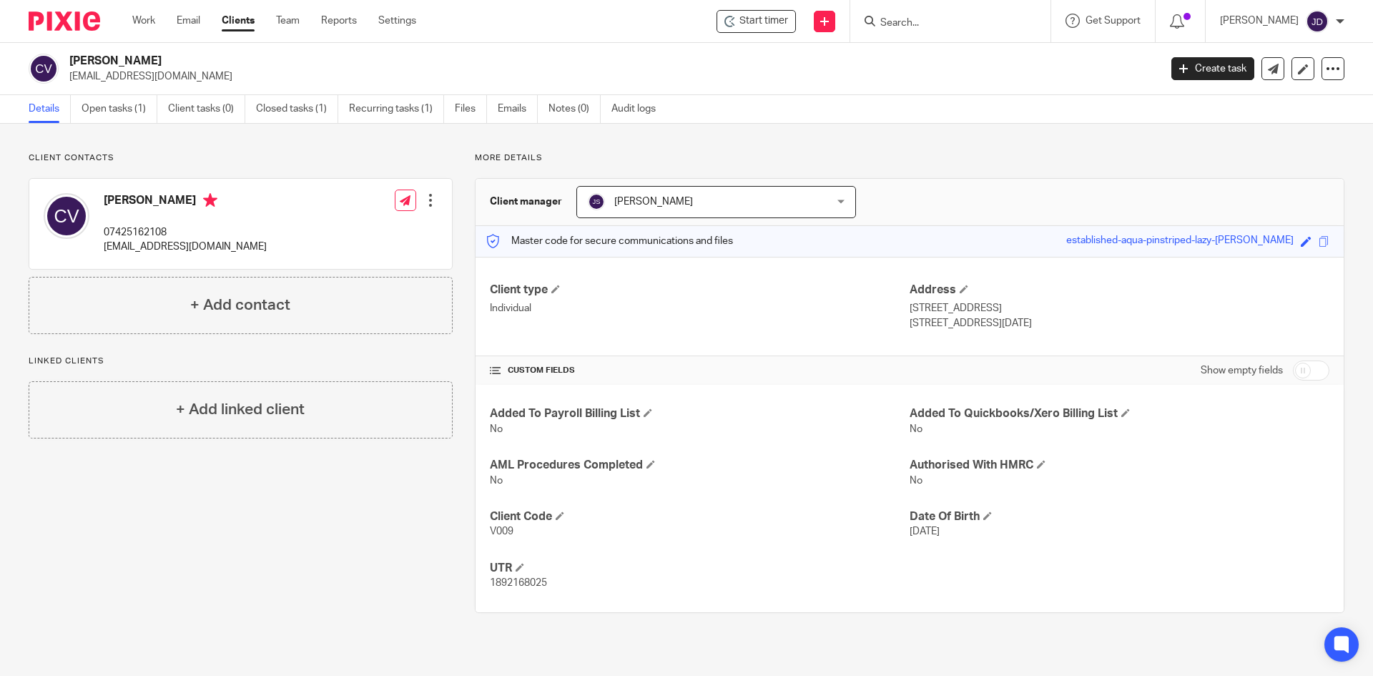
click at [197, 548] on div "Client contacts [PERSON_NAME] 07425162108 [EMAIL_ADDRESS][DOMAIN_NAME] Edit con…" at bounding box center [229, 382] width 446 height 460
